Goal: Task Accomplishment & Management: Manage account settings

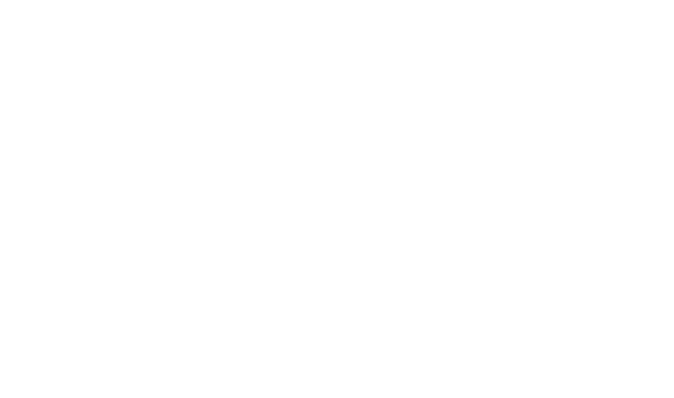
click at [277, 0] on html at bounding box center [337, 0] width 674 height 0
click at [637, 0] on html at bounding box center [337, 0] width 674 height 0
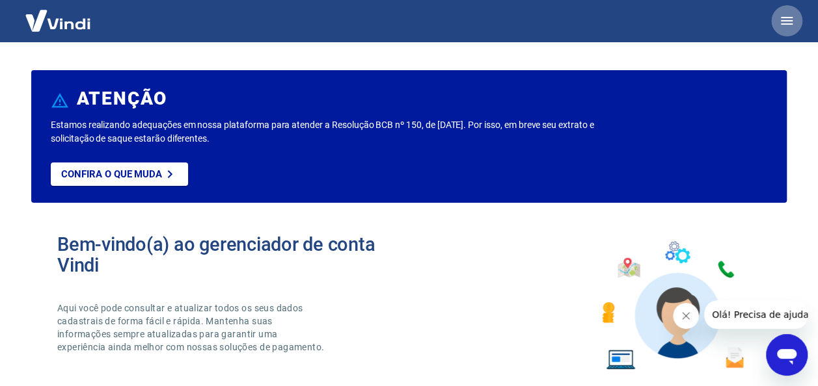
click at [792, 23] on icon "button" at bounding box center [787, 21] width 16 height 16
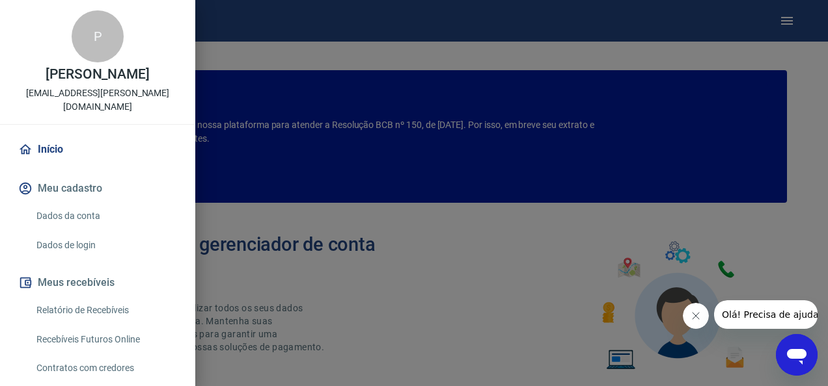
scroll to position [128, 0]
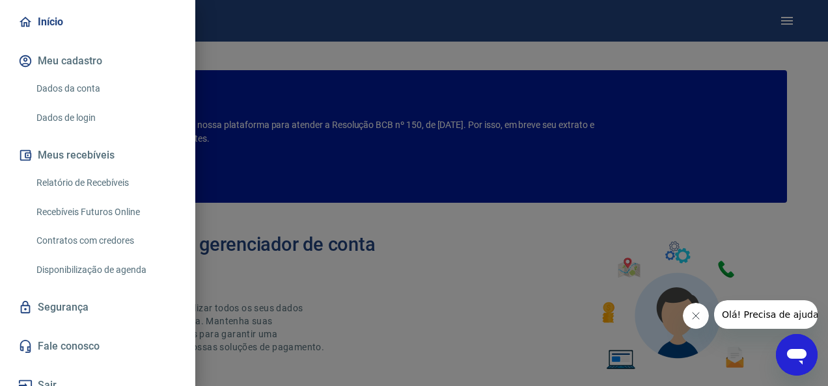
click at [111, 170] on link "Relatório de Recebíveis" at bounding box center [105, 183] width 148 height 27
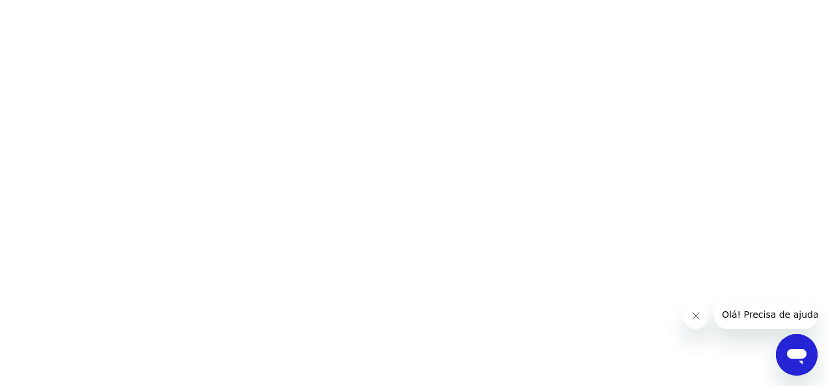
click at [166, 0] on html at bounding box center [414, 0] width 828 height 0
click at [744, 0] on html at bounding box center [414, 0] width 828 height 0
drag, startPoint x: 761, startPoint y: 0, endPoint x: 448, endPoint y: 176, distance: 358.3
click at [448, 0] on html at bounding box center [414, 0] width 828 height 0
drag, startPoint x: 761, startPoint y: 7, endPoint x: 357, endPoint y: 142, distance: 426.1
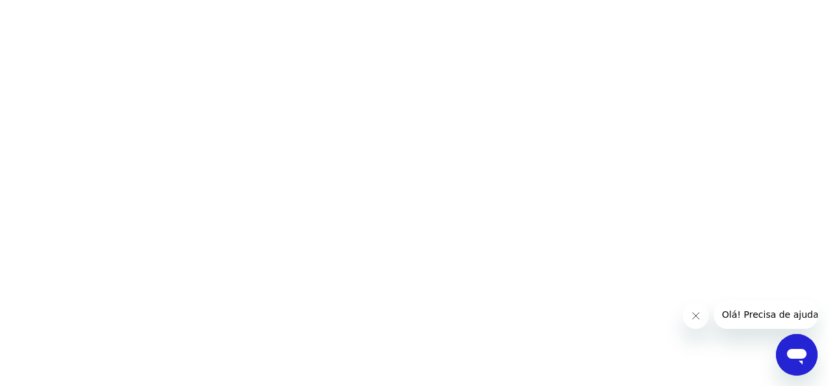
click at [357, 0] on html at bounding box center [414, 0] width 828 height 0
drag, startPoint x: 357, startPoint y: 142, endPoint x: 704, endPoint y: 144, distance: 346.8
click at [704, 0] on html at bounding box center [414, 0] width 828 height 0
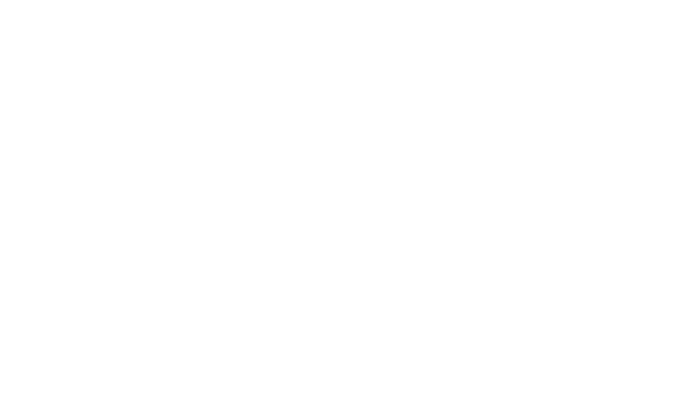
drag, startPoint x: 606, startPoint y: 0, endPoint x: 610, endPoint y: 42, distance: 42.5
click at [610, 0] on html at bounding box center [337, 0] width 674 height 0
